Goal: Task Accomplishment & Management: Use online tool/utility

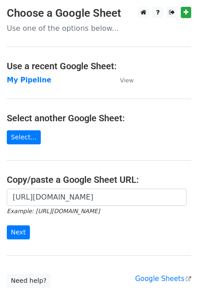
scroll to position [0, 287]
type input "https://docs.google.com/spreadsheets/d/1U_mQk6aSlQtYKjJl1zyBDHA5CHALlrQZ76MJY6o…"
click at [16, 235] on input "Next" at bounding box center [18, 232] width 23 height 14
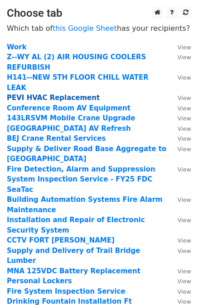
drag, startPoint x: 75, startPoint y: 69, endPoint x: 74, endPoint y: 80, distance: 10.4
click at [75, 73] on strong "H141--NEW 5TH FLOOR CHILL WATER LEAK" at bounding box center [78, 82] width 142 height 19
